Goal: Check status: Check status

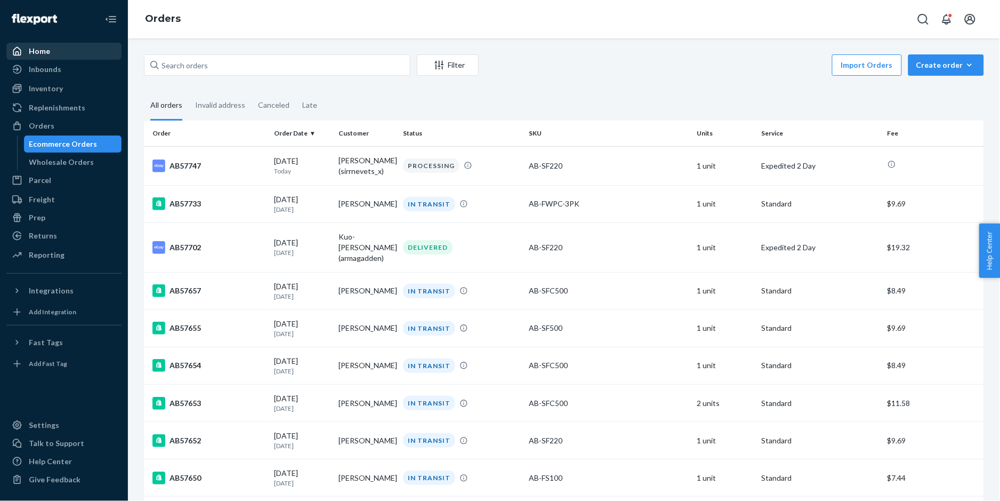
click at [45, 44] on div "Home" at bounding box center [63, 51] width 113 height 15
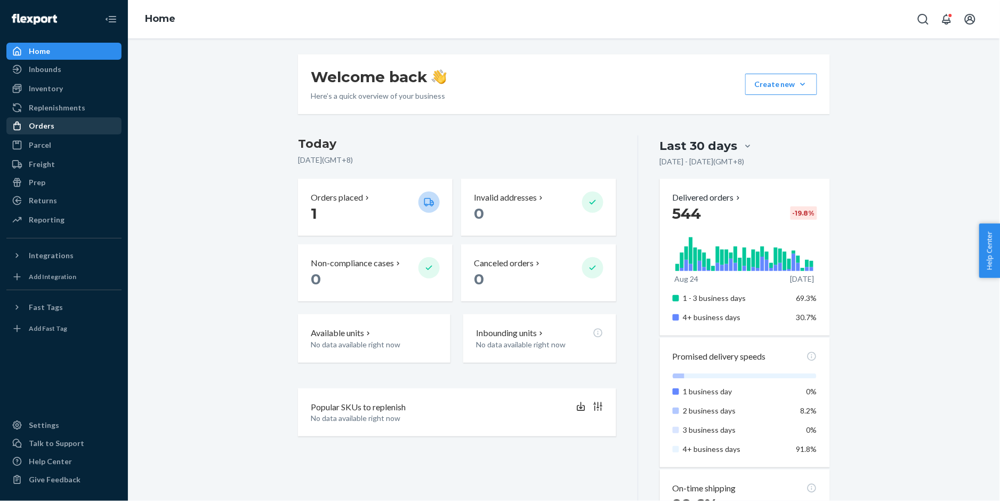
click at [60, 130] on div "Orders" at bounding box center [63, 125] width 113 height 15
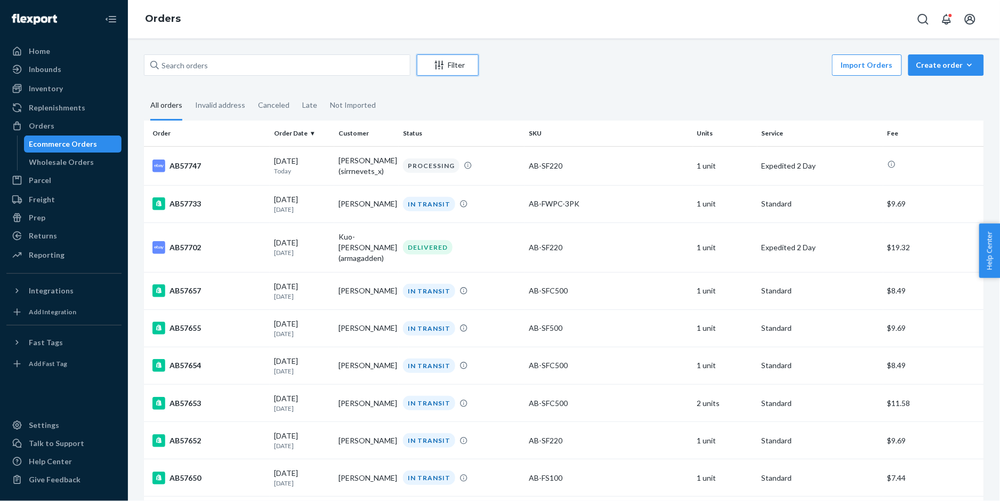
click at [443, 67] on icon "Filter" at bounding box center [439, 65] width 11 height 11
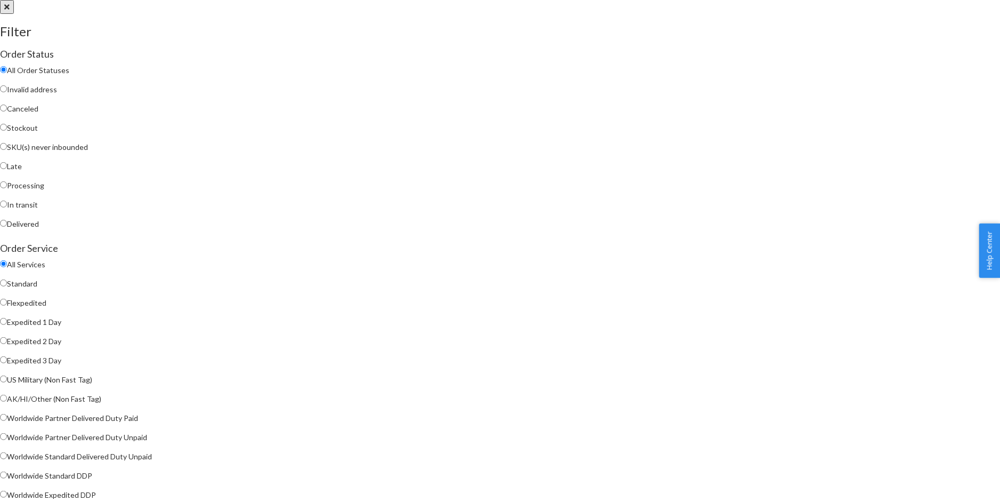
click at [38, 209] on span "In transit" at bounding box center [22, 204] width 31 height 9
click at [7, 207] on input "In transit" at bounding box center [3, 204] width 7 height 7
radio input "true"
radio input "false"
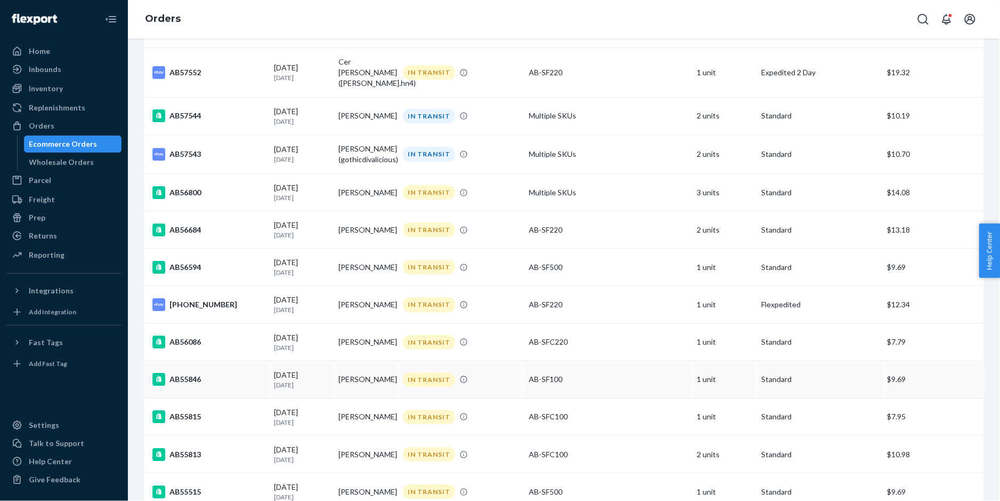
scroll to position [995, 0]
click at [182, 159] on div "AB57543" at bounding box center [209, 155] width 113 height 13
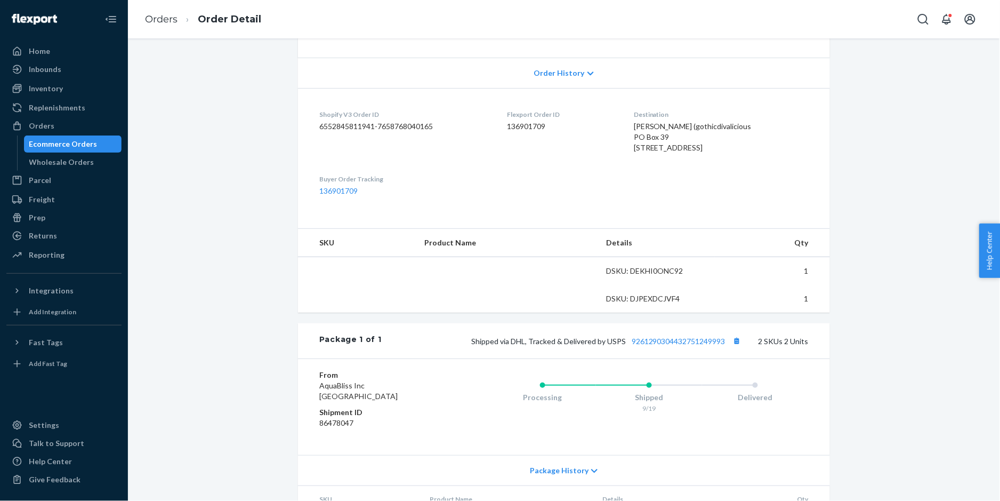
scroll to position [213, 0]
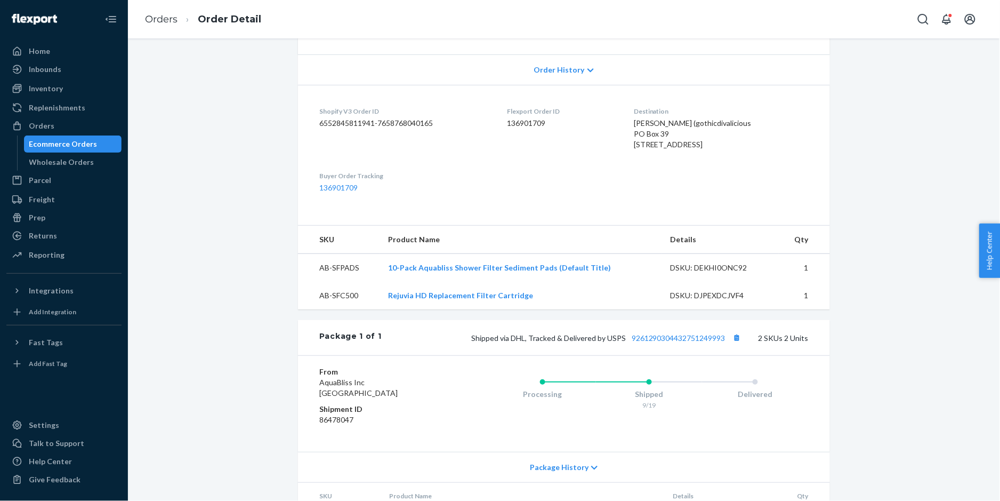
click at [151, 25] on li "Orders" at bounding box center [161, 20] width 33 height 14
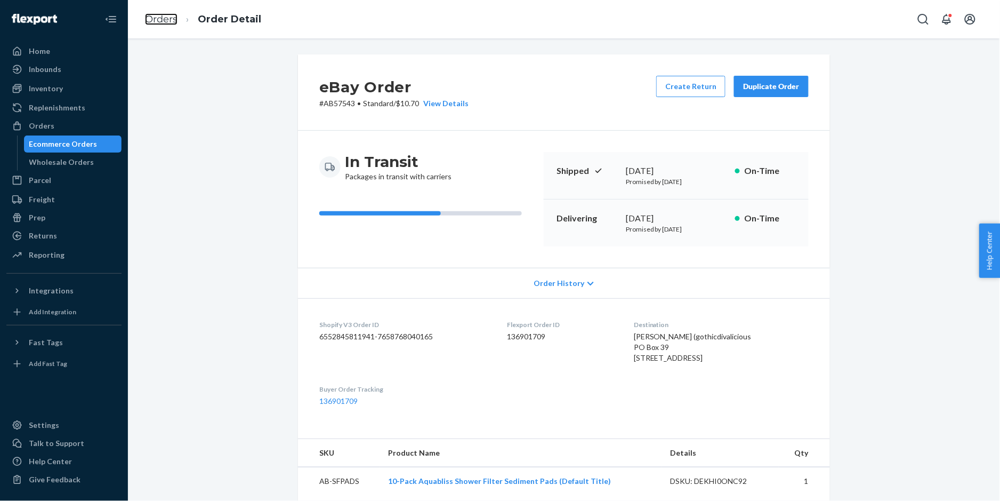
drag, startPoint x: 163, startPoint y: 22, endPoint x: 185, endPoint y: 44, distance: 31.3
click at [163, 22] on link "Orders" at bounding box center [161, 19] width 33 height 12
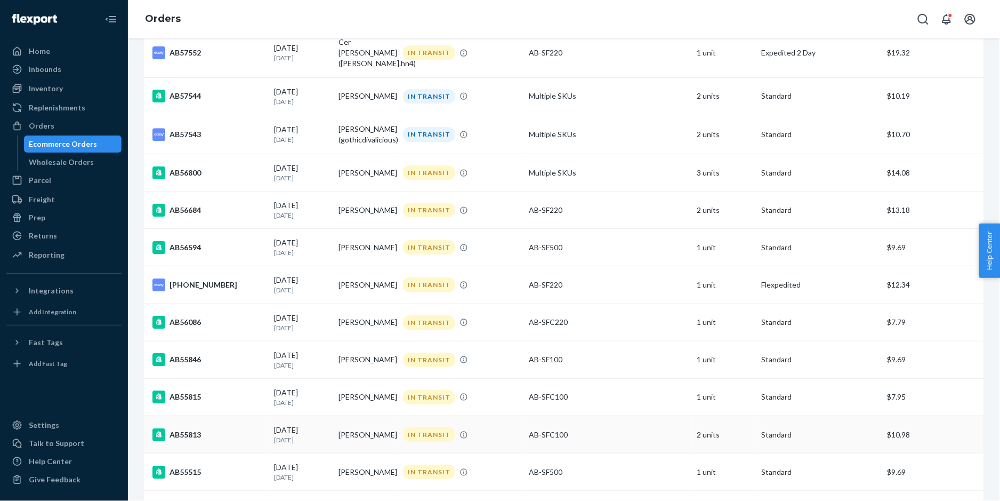
scroll to position [924, 0]
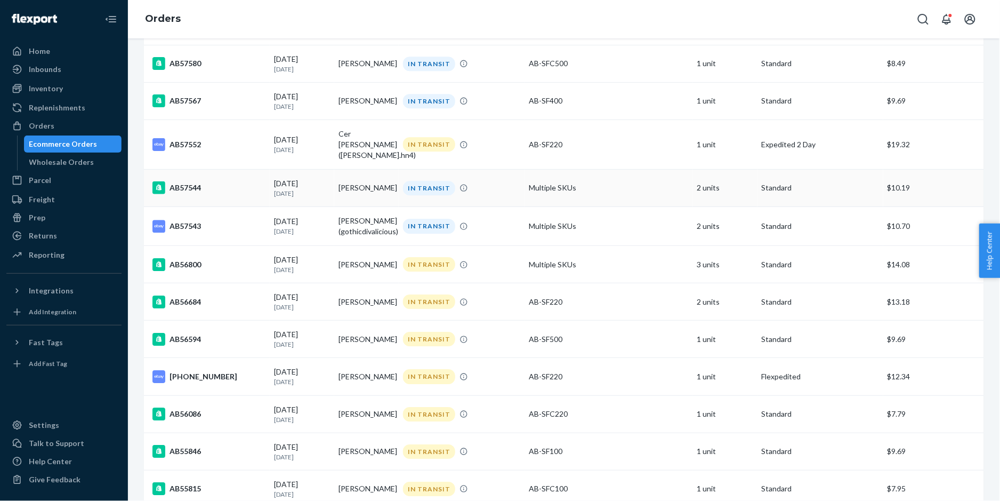
click at [187, 181] on div "AB57544" at bounding box center [209, 187] width 113 height 13
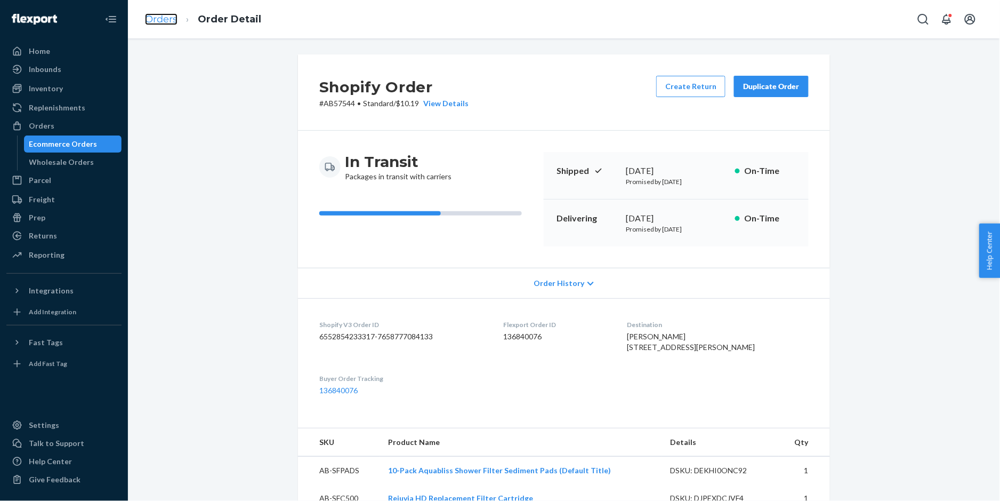
click at [161, 20] on link "Orders" at bounding box center [161, 19] width 33 height 12
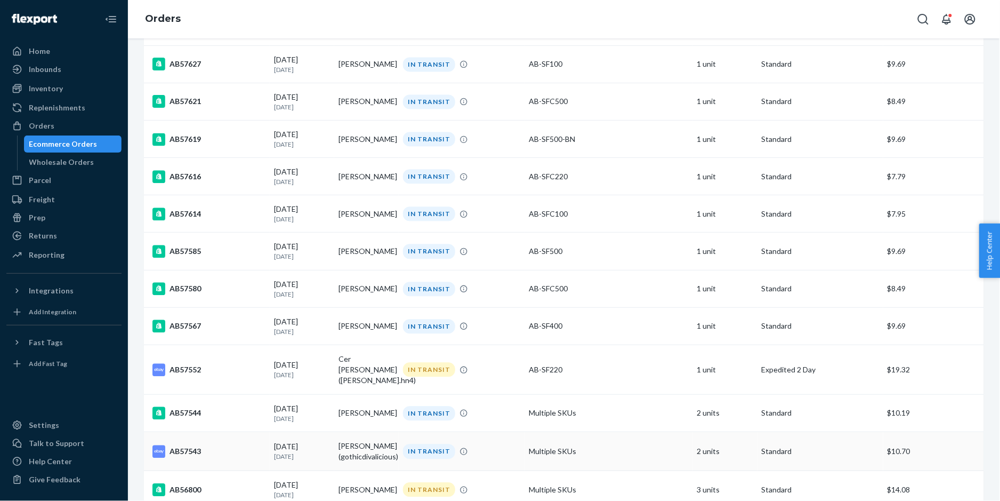
scroll to position [853, 0]
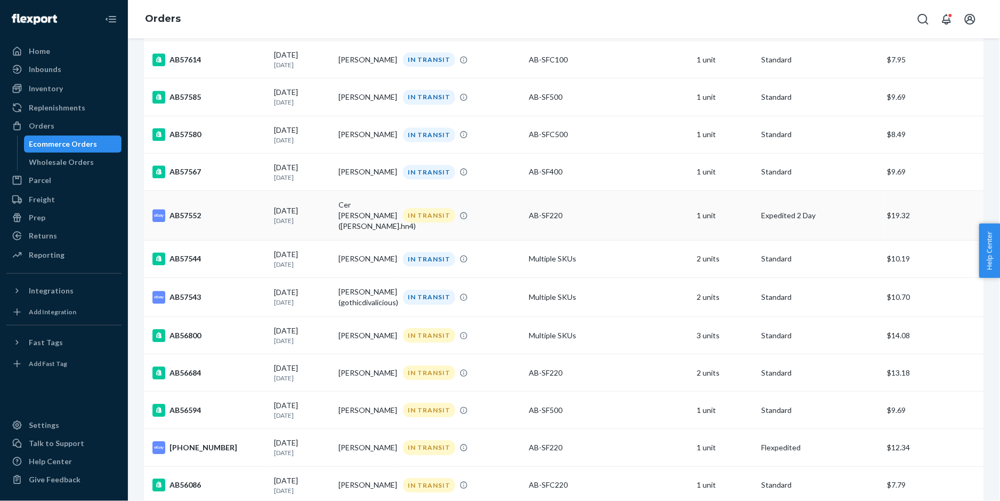
click at [186, 213] on div "AB57552" at bounding box center [209, 215] width 113 height 13
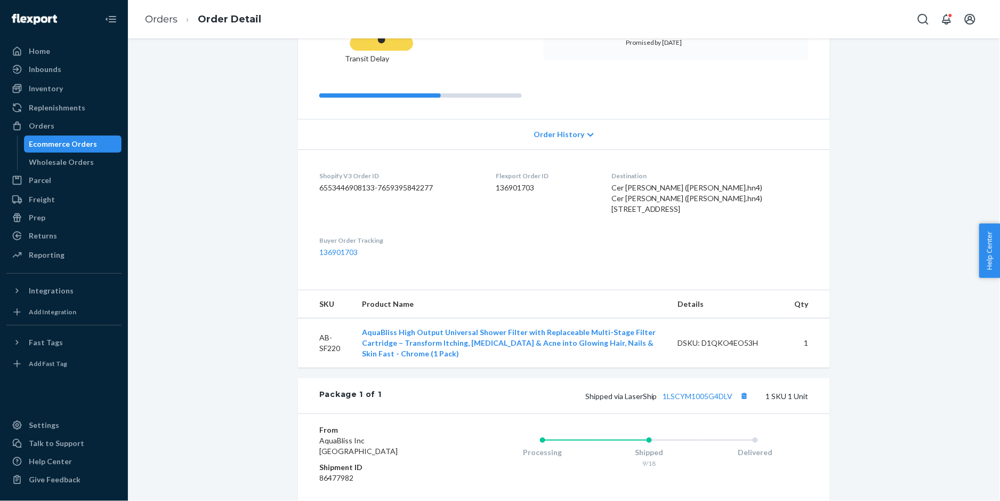
scroll to position [284, 0]
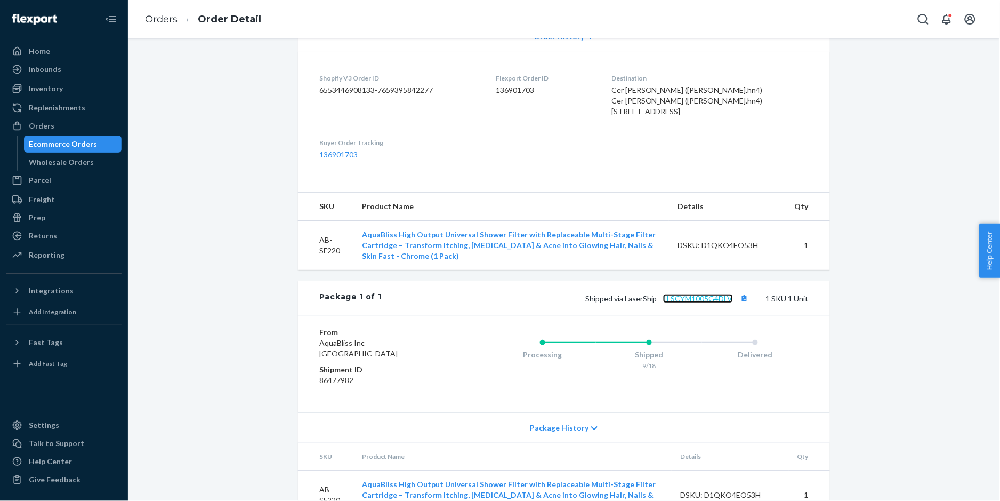
click at [666, 294] on link "1LSCYM1005G4DLV" at bounding box center [698, 298] width 70 height 9
click at [162, 20] on link "Orders" at bounding box center [161, 19] width 33 height 12
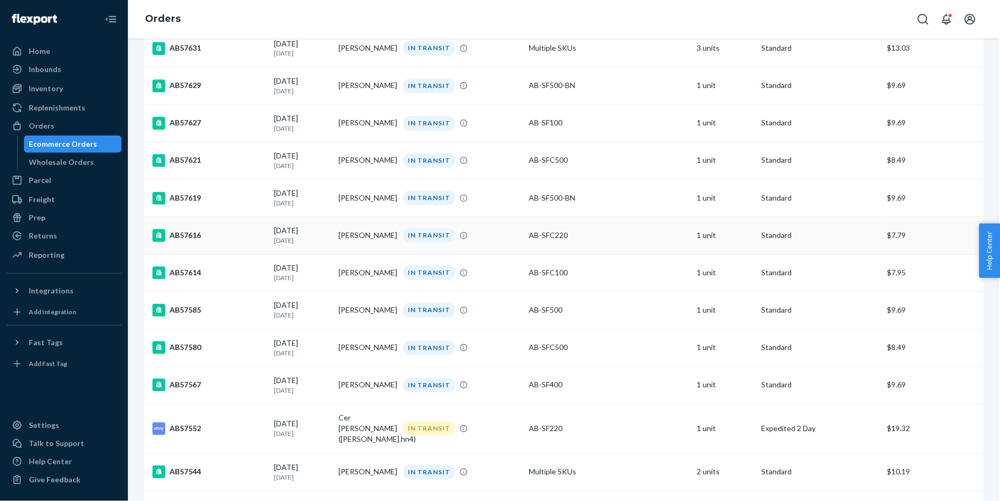
scroll to position [924, 0]
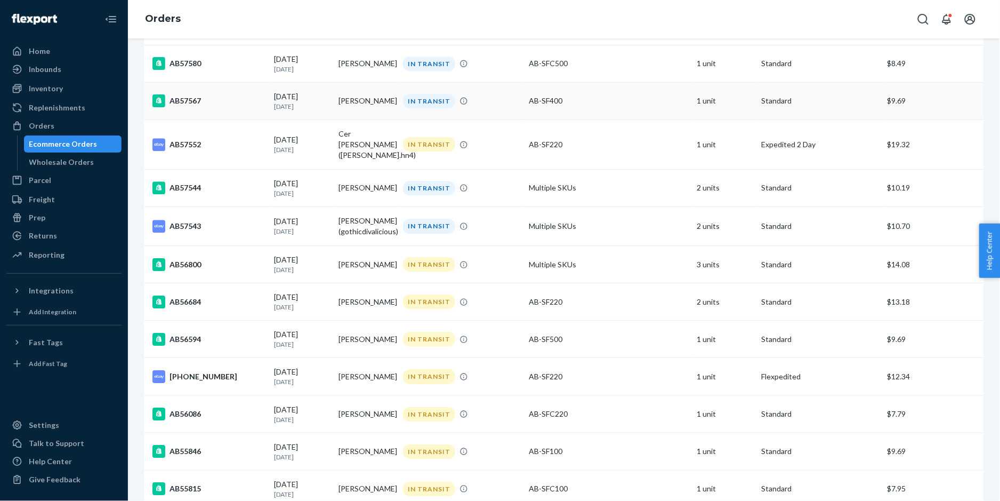
click at [189, 107] on div "AB57567" at bounding box center [209, 100] width 113 height 13
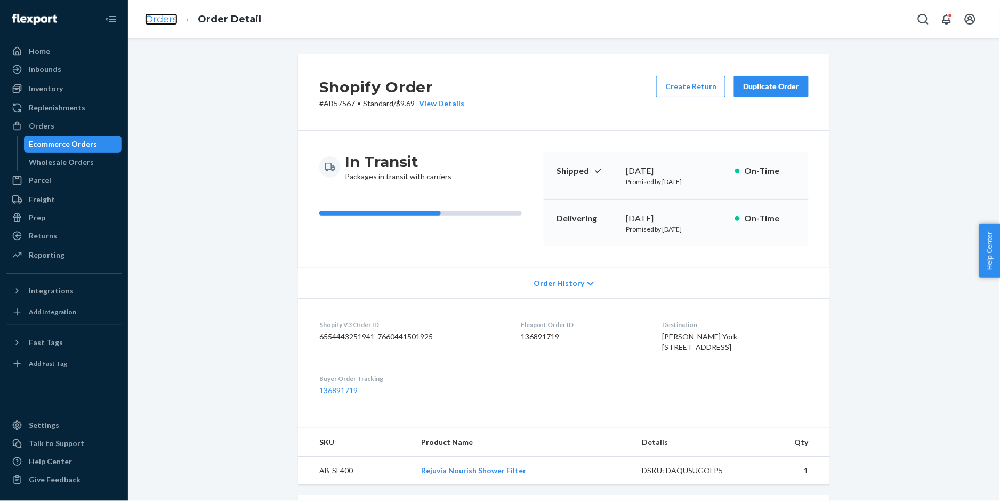
click at [161, 15] on link "Orders" at bounding box center [161, 19] width 33 height 12
